Goal: Obtain resource: Obtain resource

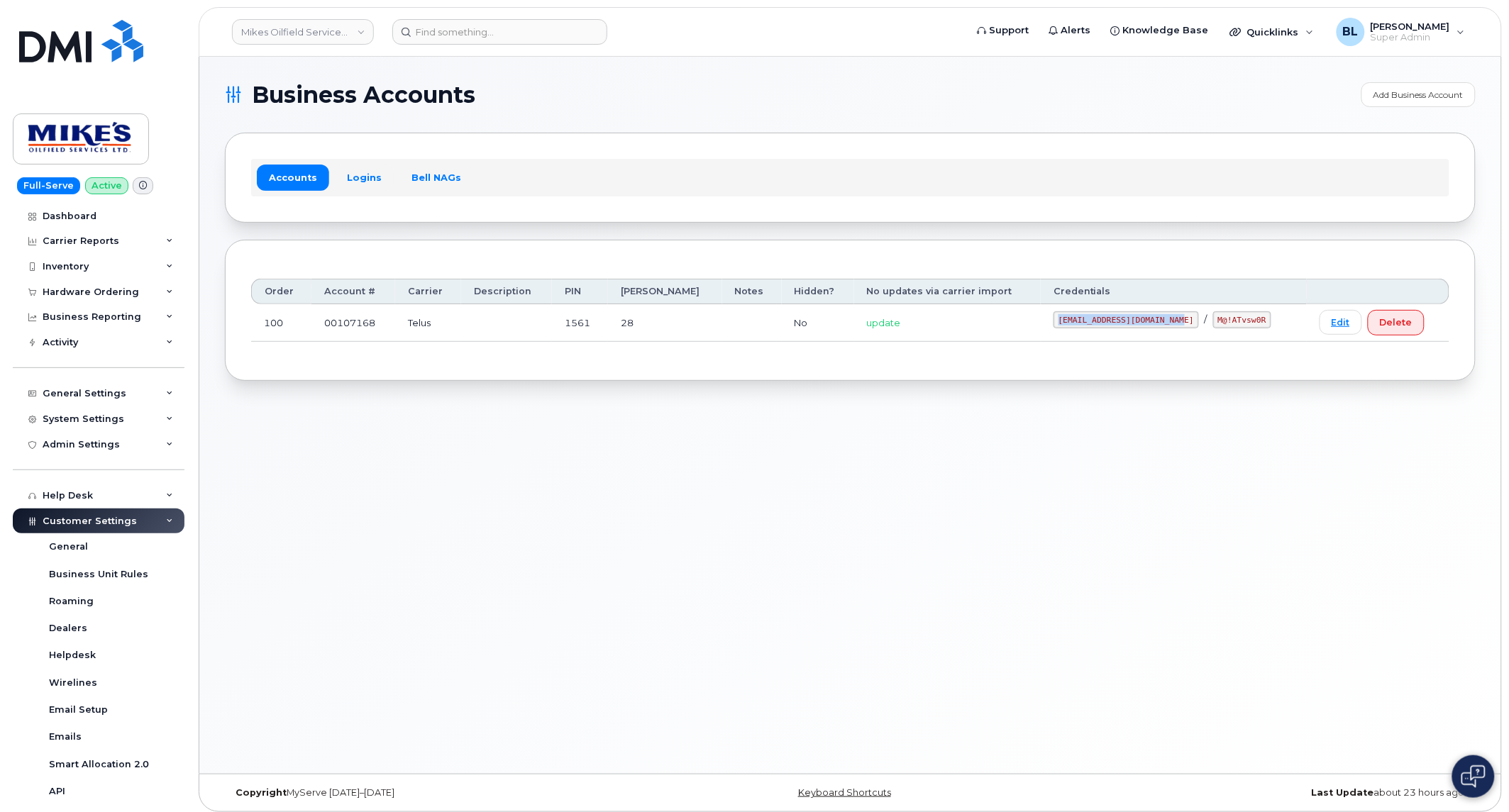
drag, startPoint x: 1052, startPoint y: 321, endPoint x: 1176, endPoint y: 330, distance: 124.3
click at [1176, 330] on td "mikes.oilfield@outlook.com / M@!ATvsw0R" at bounding box center [1173, 323] width 266 height 38
copy code "mikes.oilfield@outlook.com"
drag, startPoint x: 1188, startPoint y: 318, endPoint x: 1242, endPoint y: 326, distance: 54.6
click at [1242, 326] on div "mikes.oilfield@outlook.com / M@!ATvsw0R" at bounding box center [1173, 320] width 241 height 17
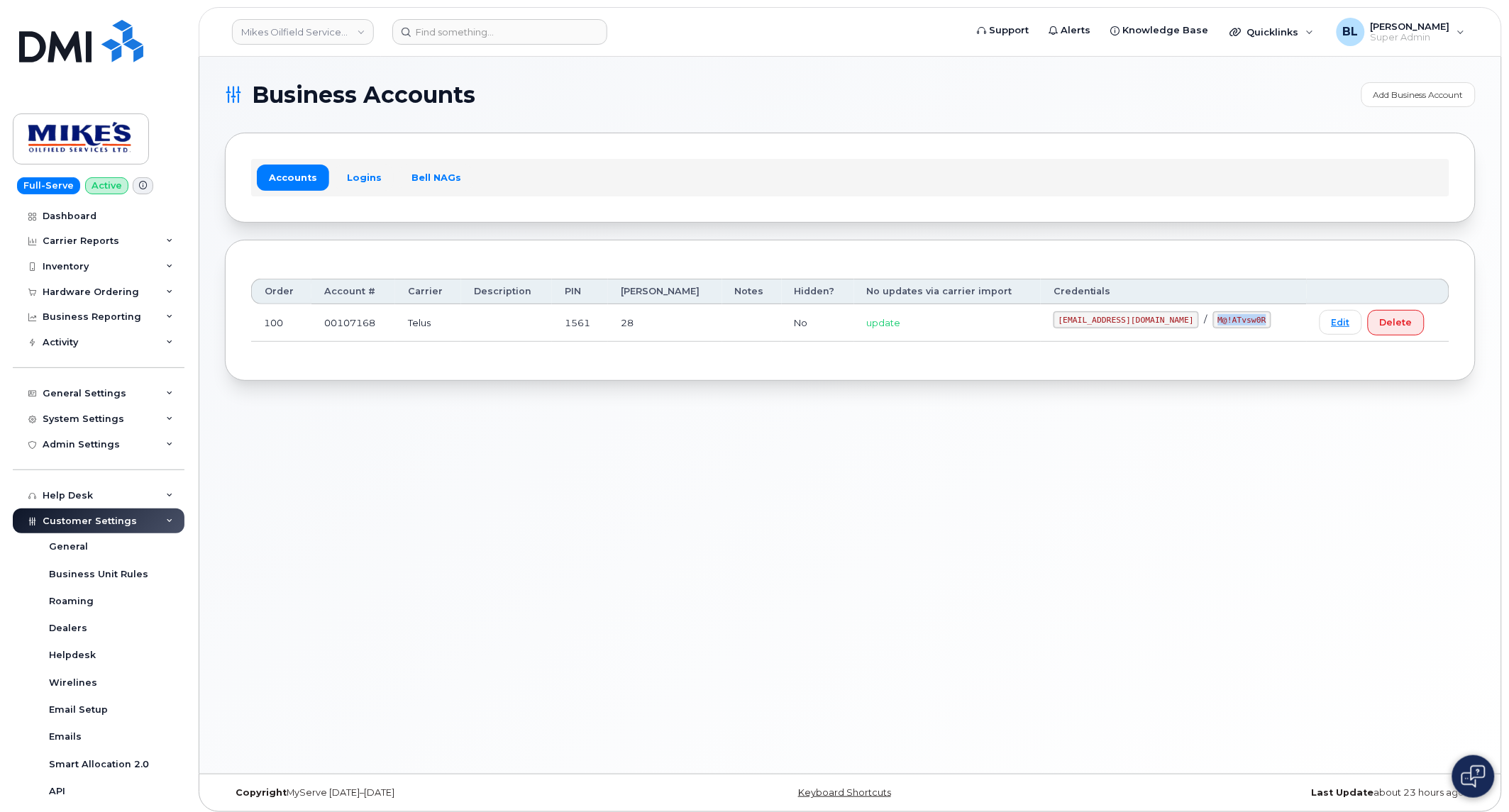
copy code "M@!ATvsw0R"
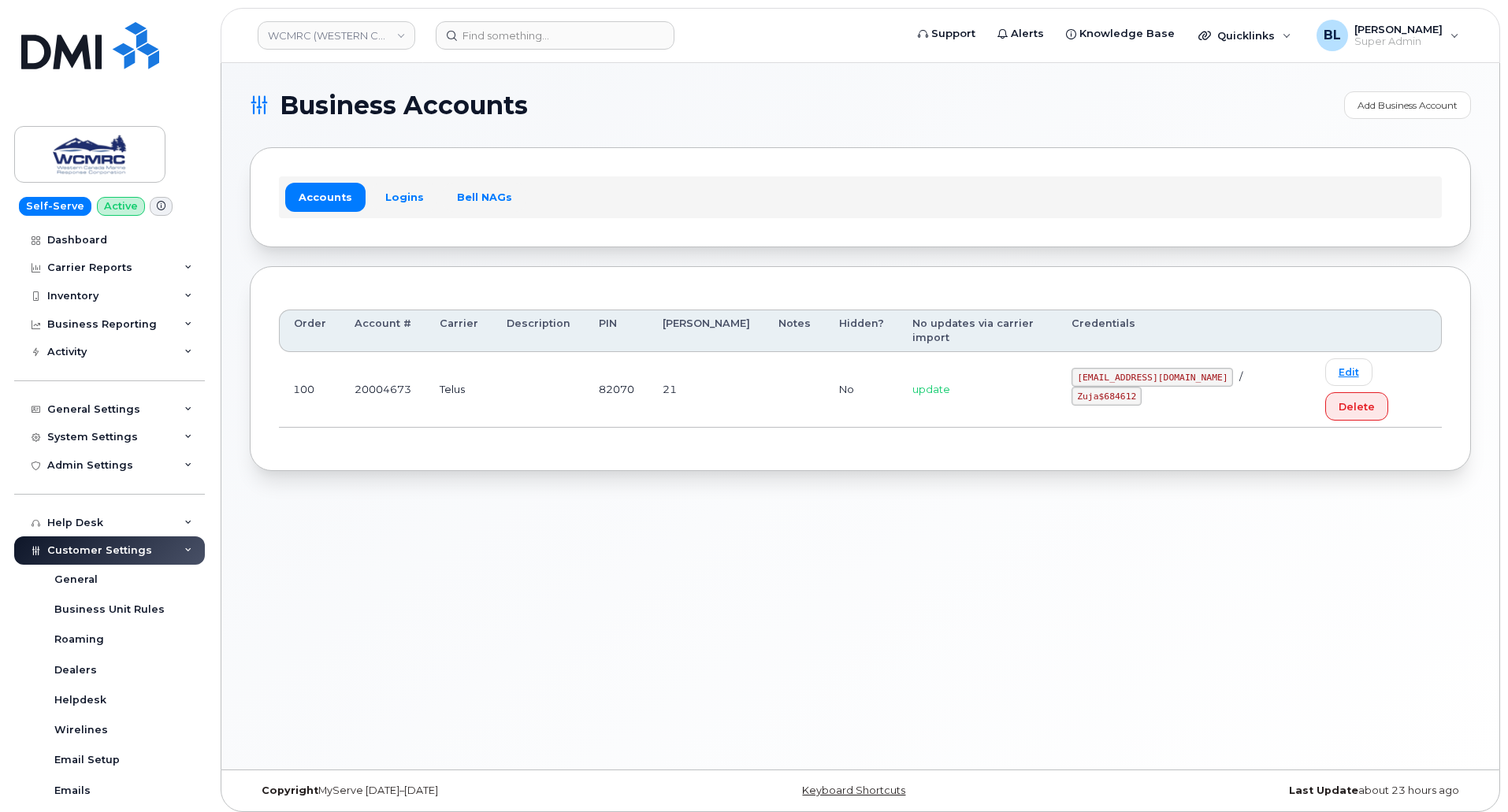
click at [1109, 368] on code "ap@wcmrc.com" at bounding box center [1152, 377] width 162 height 19
drag, startPoint x: 1109, startPoint y: 355, endPoint x: 1163, endPoint y: 364, distance: 54.7
click at [1163, 368] on code "ap@wcmrc.com" at bounding box center [1152, 377] width 162 height 19
copy code "ap@wcmrc.com"
click at [1142, 387] on code "Zuja$684612" at bounding box center [1106, 396] width 70 height 19
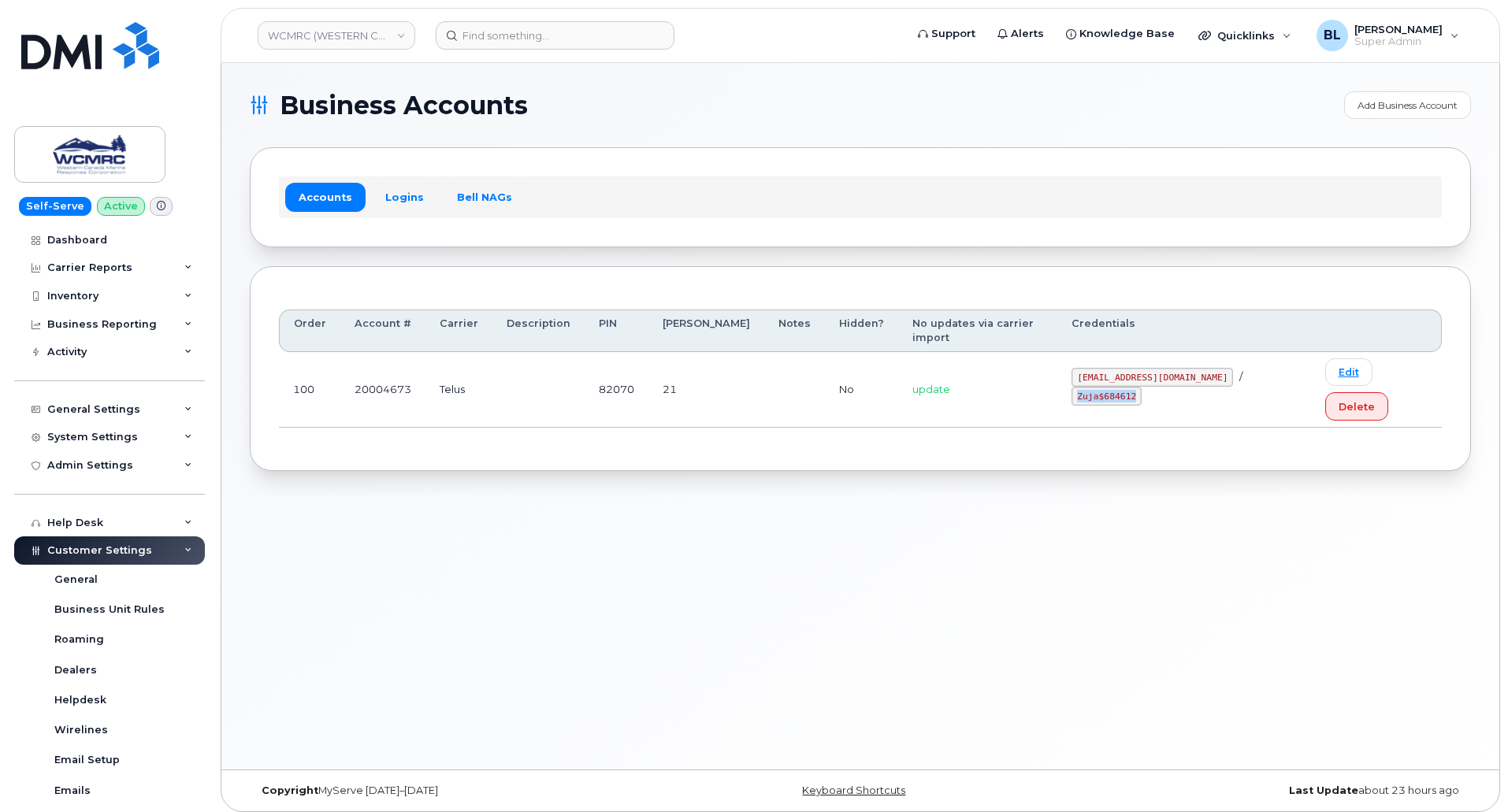
drag, startPoint x: 1195, startPoint y: 355, endPoint x: 1255, endPoint y: 358, distance: 60.1
click at [1255, 368] on div "ap@wcmrc.com / Zuja$684612" at bounding box center [1183, 387] width 225 height 38
copy code "Zuja$684612"
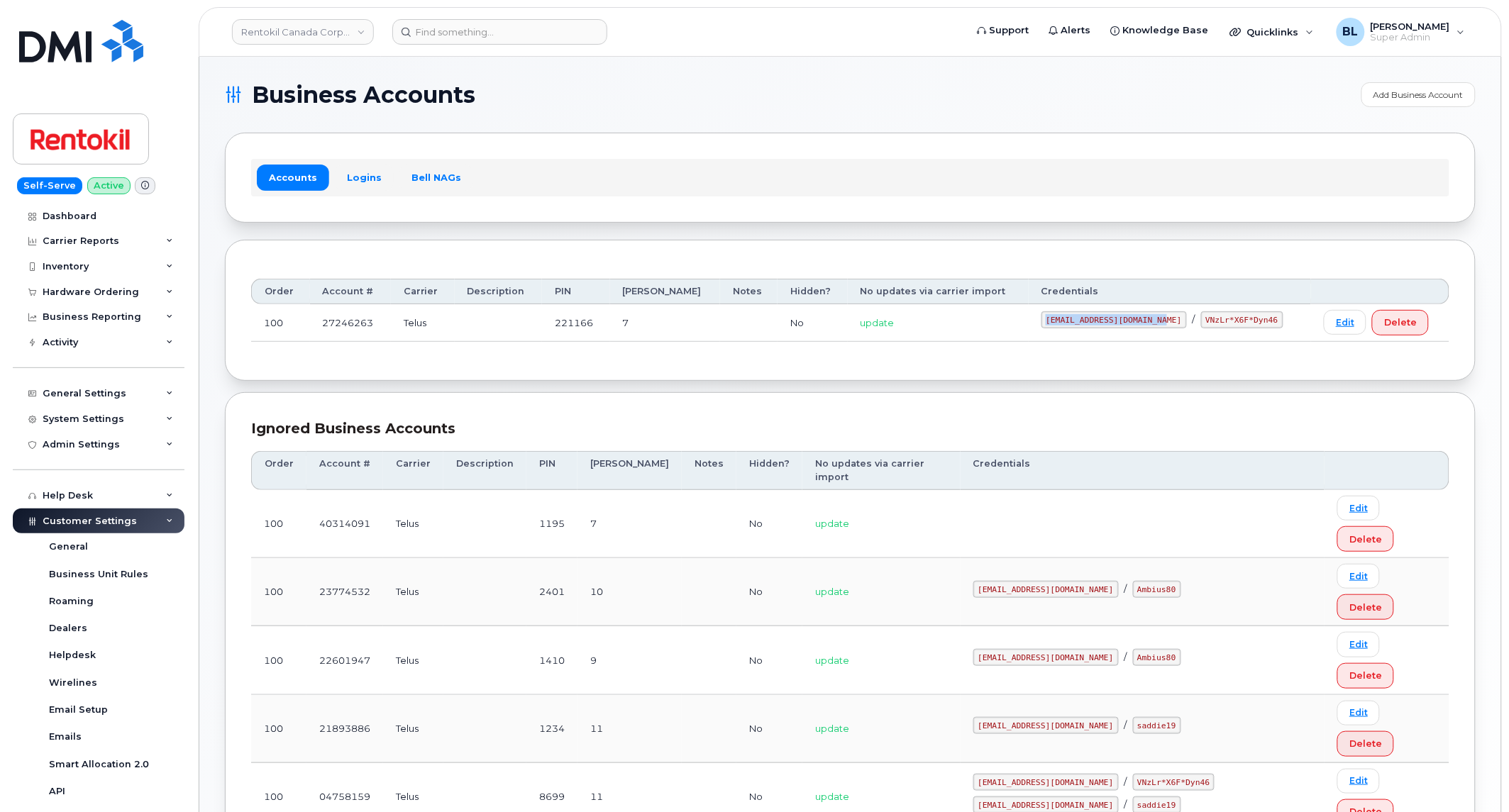
drag, startPoint x: 1037, startPoint y: 319, endPoint x: 1159, endPoint y: 319, distance: 122.0
click at [1159, 319] on td "[EMAIL_ADDRESS][DOMAIN_NAME] / VNzLr*X6F*Dyn46" at bounding box center [1170, 323] width 283 height 38
copy code "[EMAIL_ADDRESS][DOMAIN_NAME]"
drag, startPoint x: 1178, startPoint y: 319, endPoint x: 1249, endPoint y: 319, distance: 71.0
click at [1249, 319] on code "VNzLr*X6F*Dyn46" at bounding box center [1242, 320] width 82 height 17
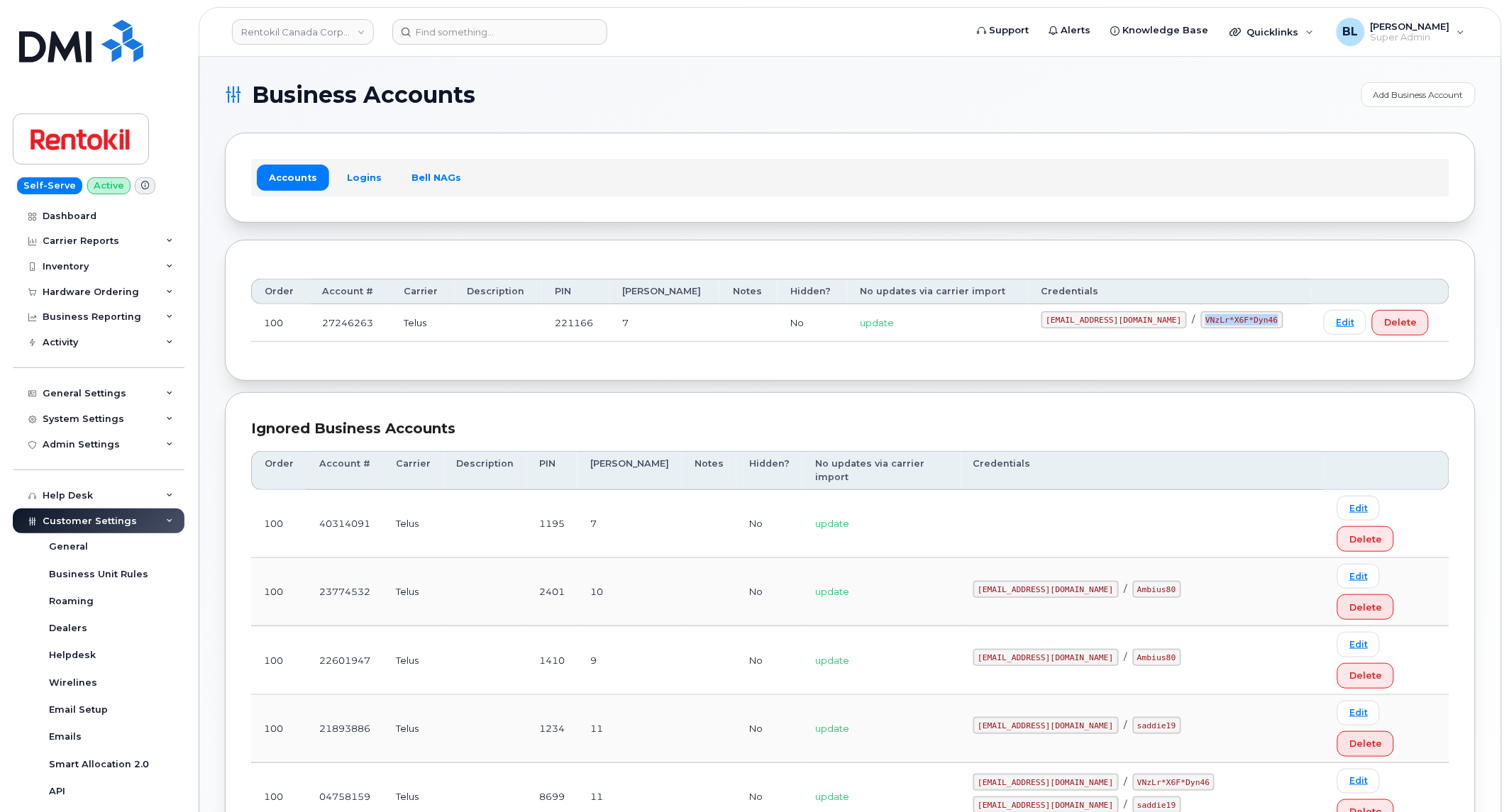
copy code "VNzLr*X6F*Dyn46"
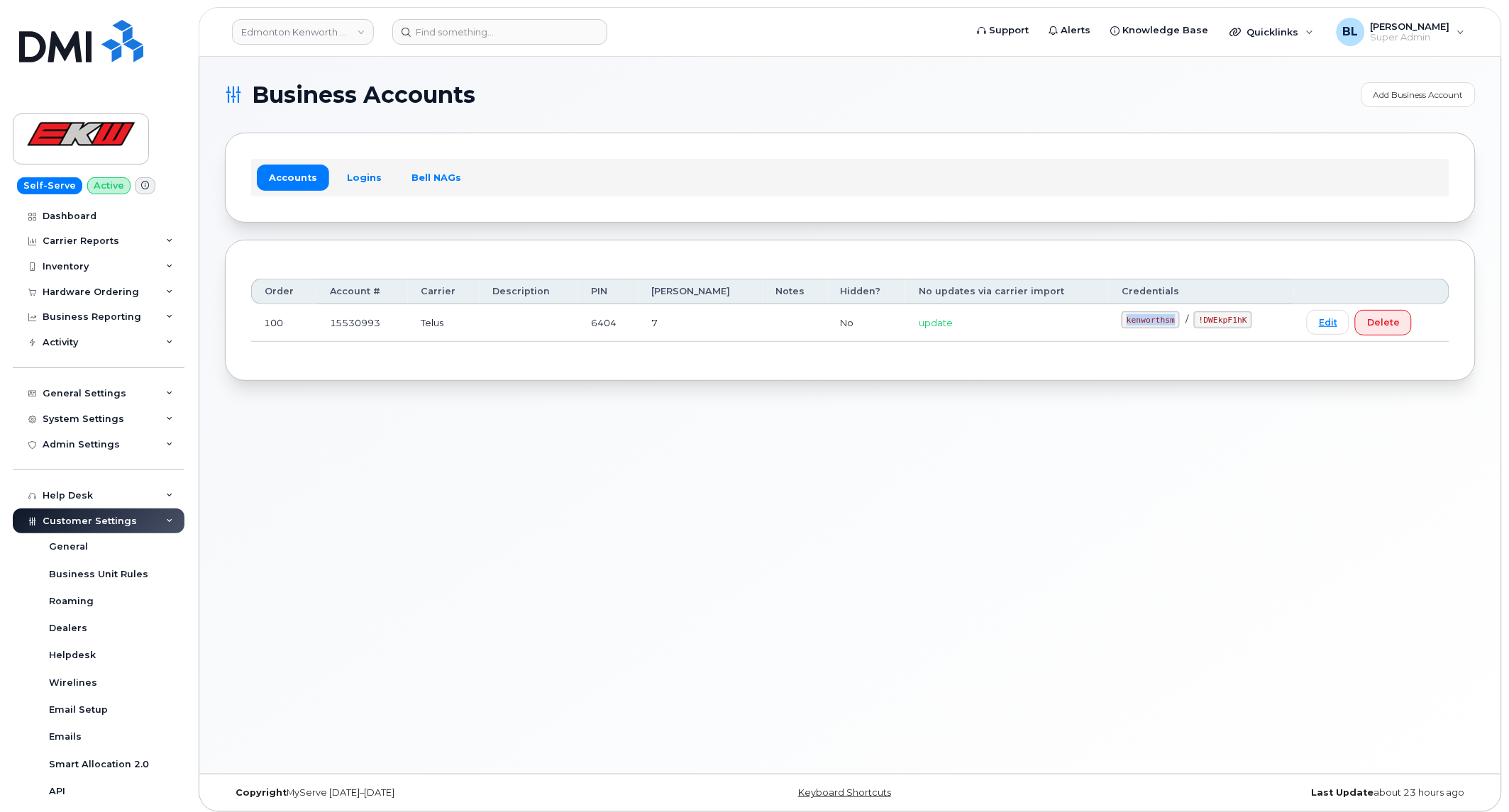
drag, startPoint x: 1108, startPoint y: 326, endPoint x: 1168, endPoint y: 332, distance: 60.3
click at [1168, 332] on td "kenworthsm / !DWEkpF1hK" at bounding box center [1201, 323] width 185 height 38
copy code "kenworthsm"
drag, startPoint x: 1178, startPoint y: 324, endPoint x: 1226, endPoint y: 330, distance: 48.4
click at [1226, 330] on td "kenworthsm / !DWEkpF1hK" at bounding box center [1201, 323] width 185 height 38
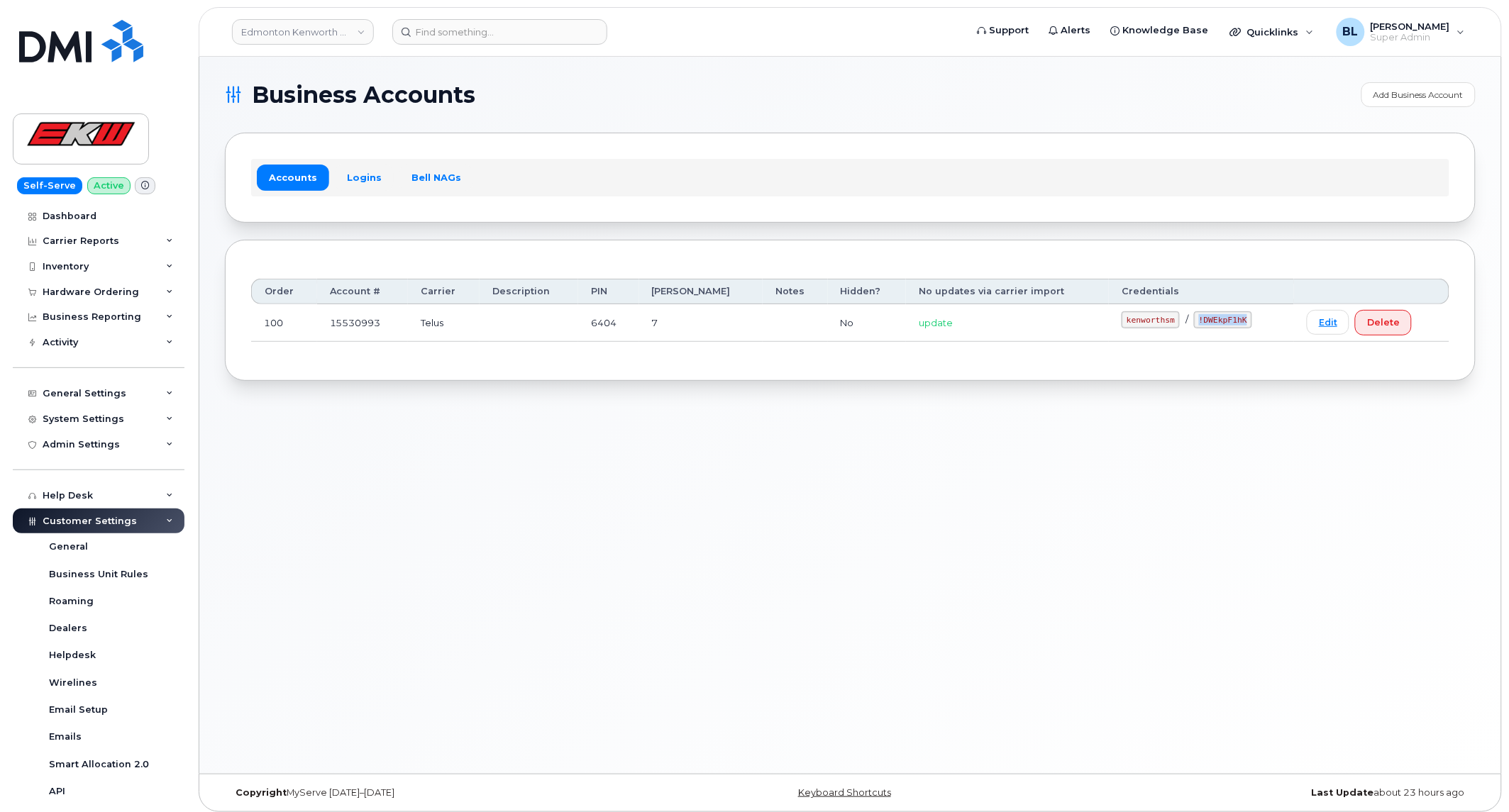
copy code "!DWEkpF1hK"
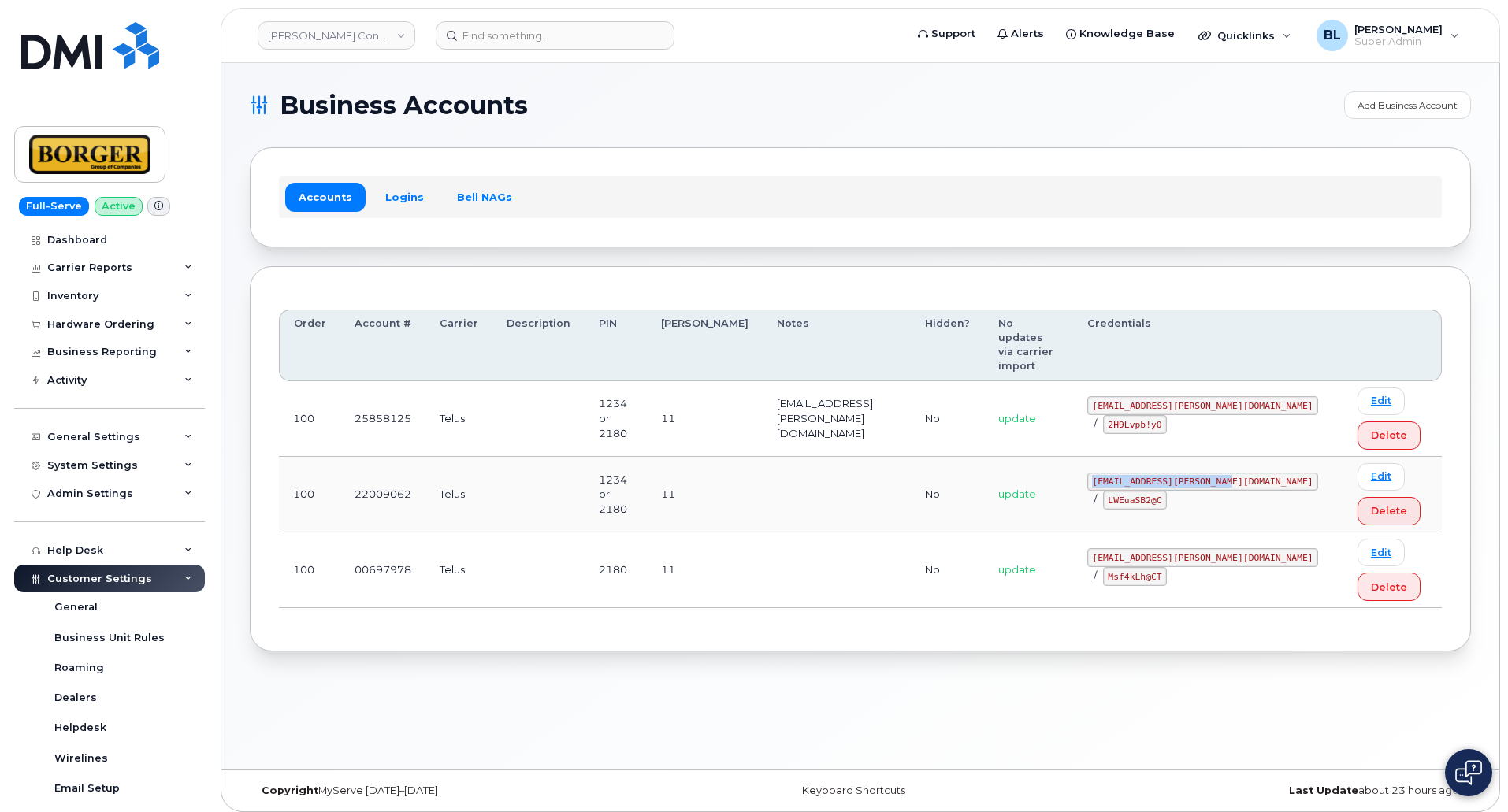
drag, startPoint x: 1101, startPoint y: 452, endPoint x: 1248, endPoint y: 456, distance: 147.1
click at [1248, 457] on td "earthworksborger@borger.ca / LWEuaSB2@C" at bounding box center [1208, 495] width 270 height 76
copy code "earthworksborger@borger.ca"
drag, startPoint x: 1109, startPoint y: 476, endPoint x: 1164, endPoint y: 476, distance: 55.0
click at [1164, 491] on code "LWEuaSB2@C" at bounding box center [1135, 500] width 65 height 19
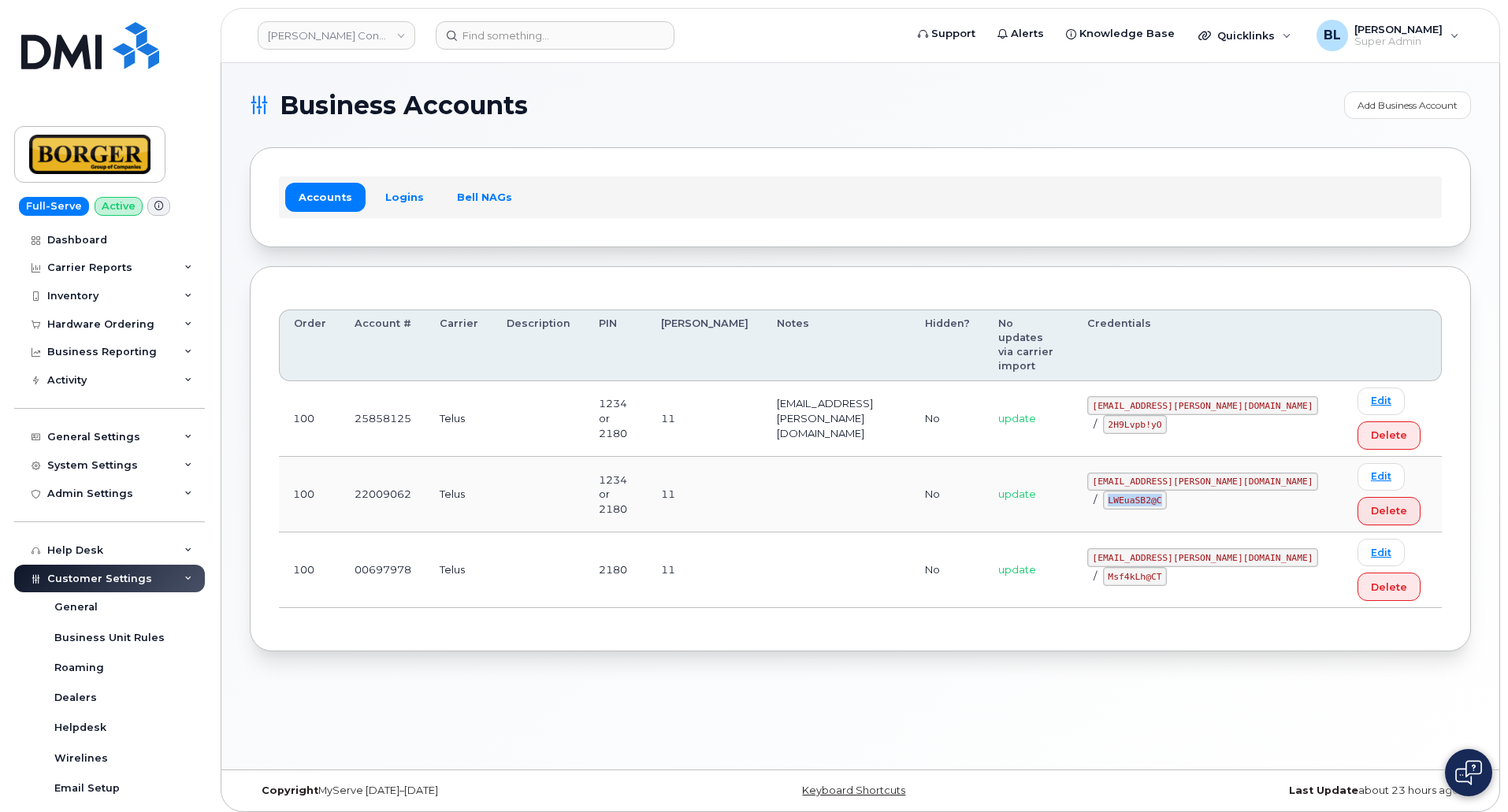
copy code "LWEuaSB2@C"
drag, startPoint x: 1113, startPoint y: 536, endPoint x: 1204, endPoint y: 544, distance: 91.4
click at [1204, 548] on code "corprick@borger.ca" at bounding box center [1203, 558] width 232 height 19
copy code "corprick@borger.ca"
drag, startPoint x: 1224, startPoint y: 542, endPoint x: 1282, endPoint y: 546, distance: 58.1
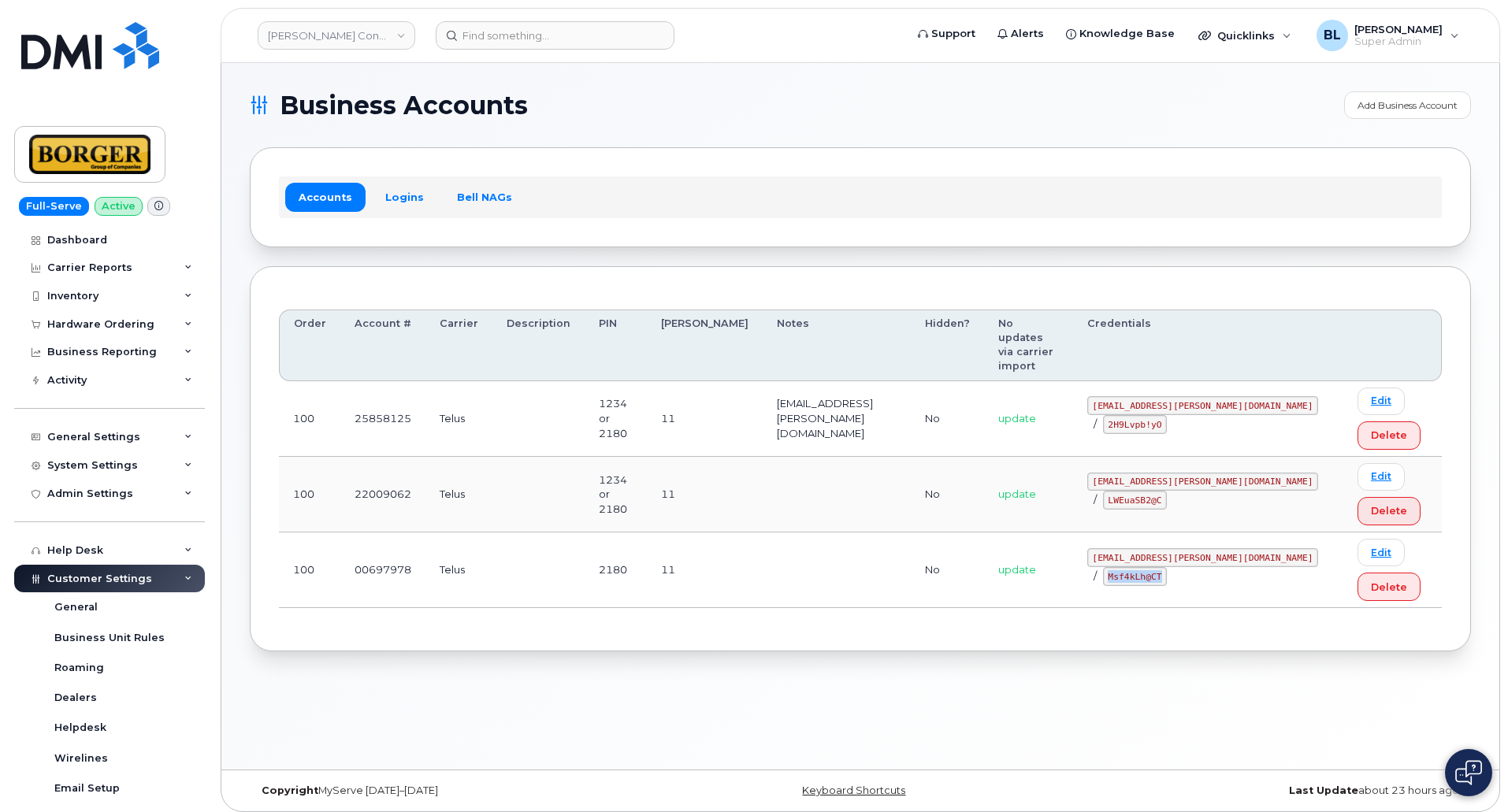
click at [1168, 567] on code "Msf4kLh@CT" at bounding box center [1135, 577] width 65 height 19
copy code "Msf4kLh@CT"
drag, startPoint x: 1105, startPoint y: 389, endPoint x: 1213, endPoint y: 396, distance: 108.2
click at [1213, 396] on td "ricksalmcal@borger.ca / 2H9Lvpb!yO" at bounding box center [1208, 419] width 270 height 76
copy code "ricksalmcal@borger.ca"
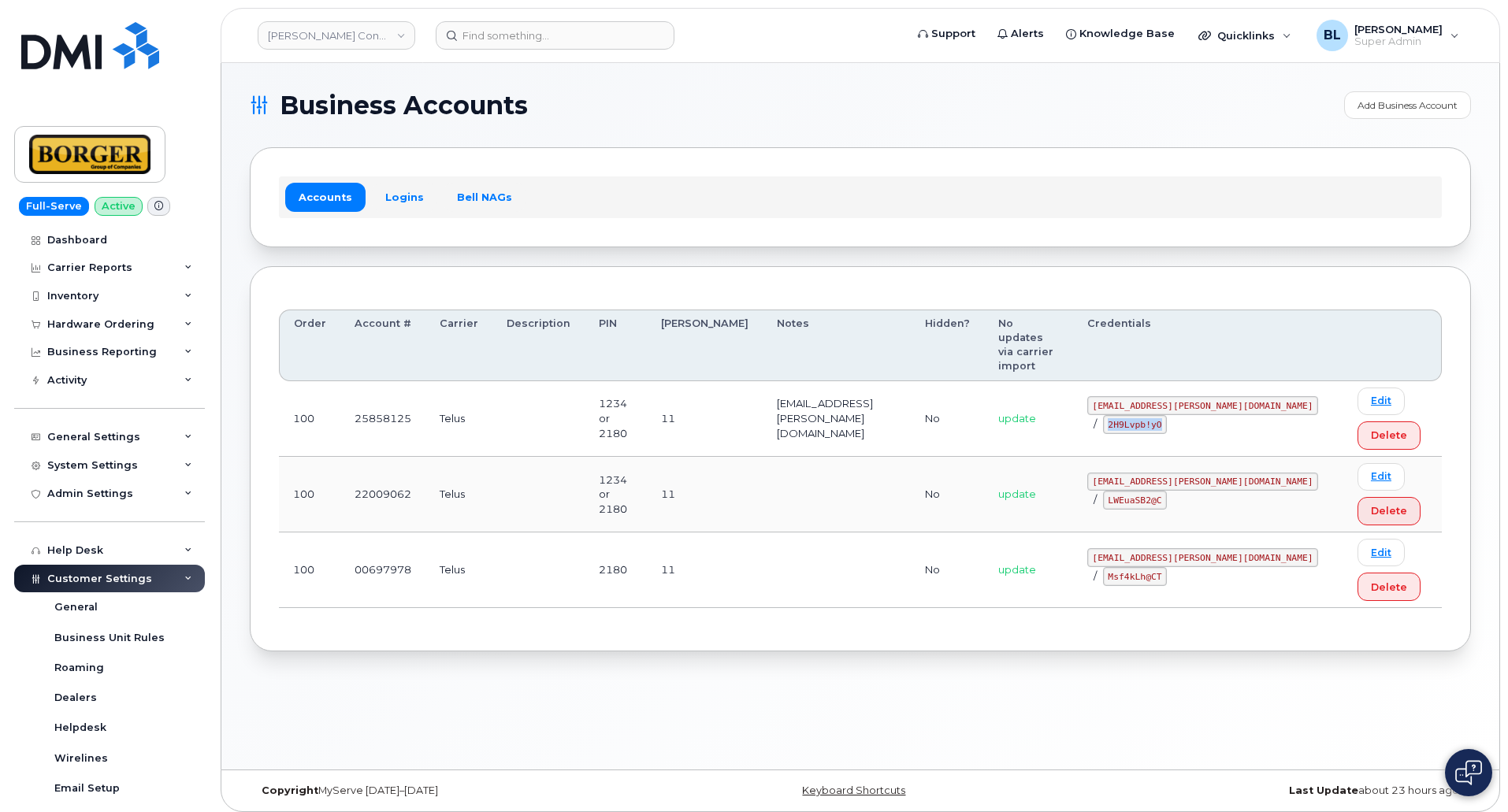
drag, startPoint x: 1240, startPoint y: 393, endPoint x: 1296, endPoint y: 395, distance: 56.0
click at [1168, 415] on code "2H9Lvpb!yO" at bounding box center [1135, 425] width 65 height 19
copy code "2H9Lvpb!yO"
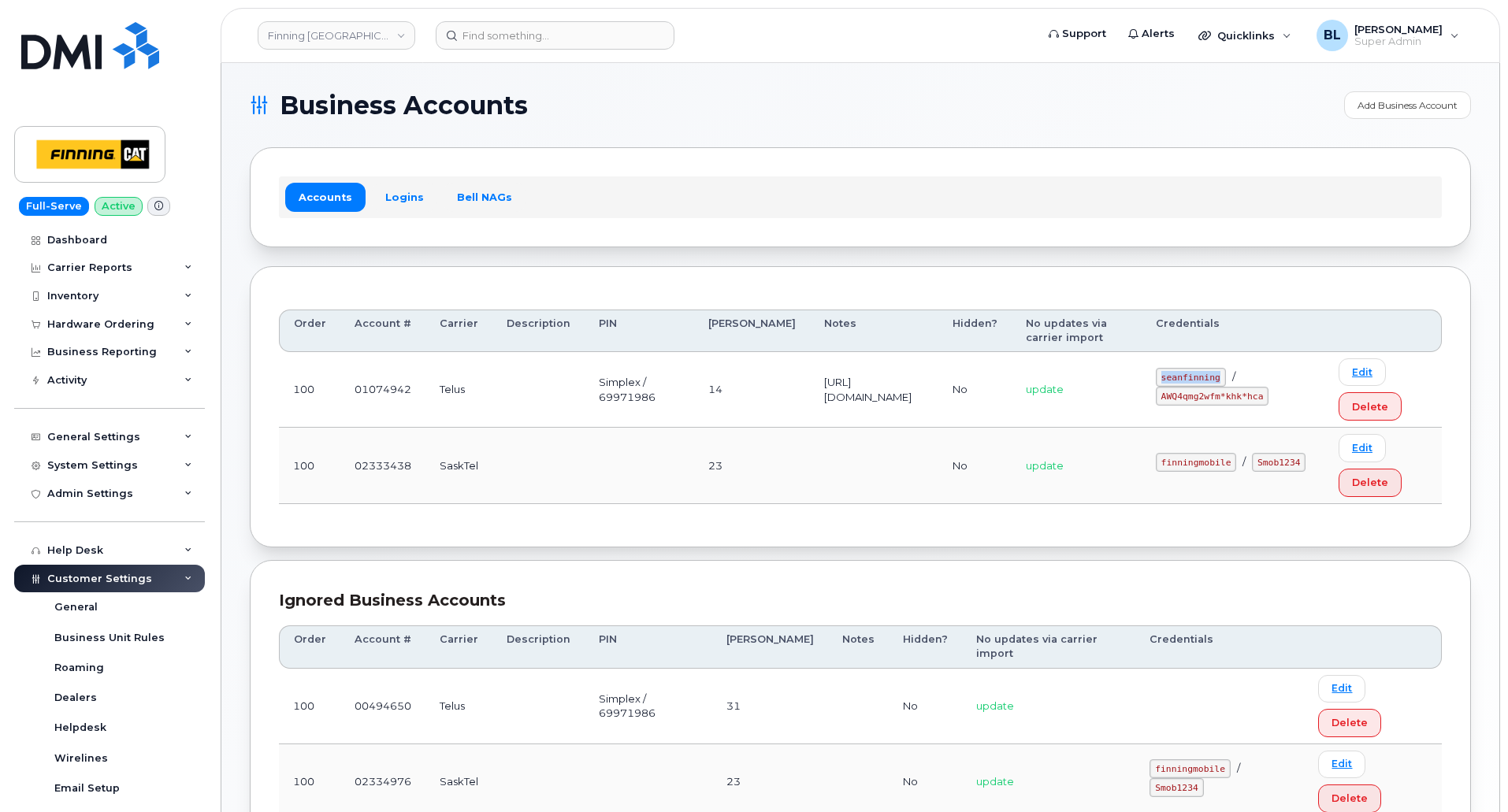
drag, startPoint x: 1195, startPoint y: 374, endPoint x: 1253, endPoint y: 375, distance: 58.0
click at [1226, 375] on code "seanfinning" at bounding box center [1190, 377] width 70 height 19
copy code "seanfinning"
click at [1194, 400] on td "seanfinning / AWQ4qmg2wfm*khk*hca" at bounding box center [1233, 390] width 183 height 76
copy code "AWQ4qmg2wfm*khk*hca"
